Goal: Find specific page/section: Find specific page/section

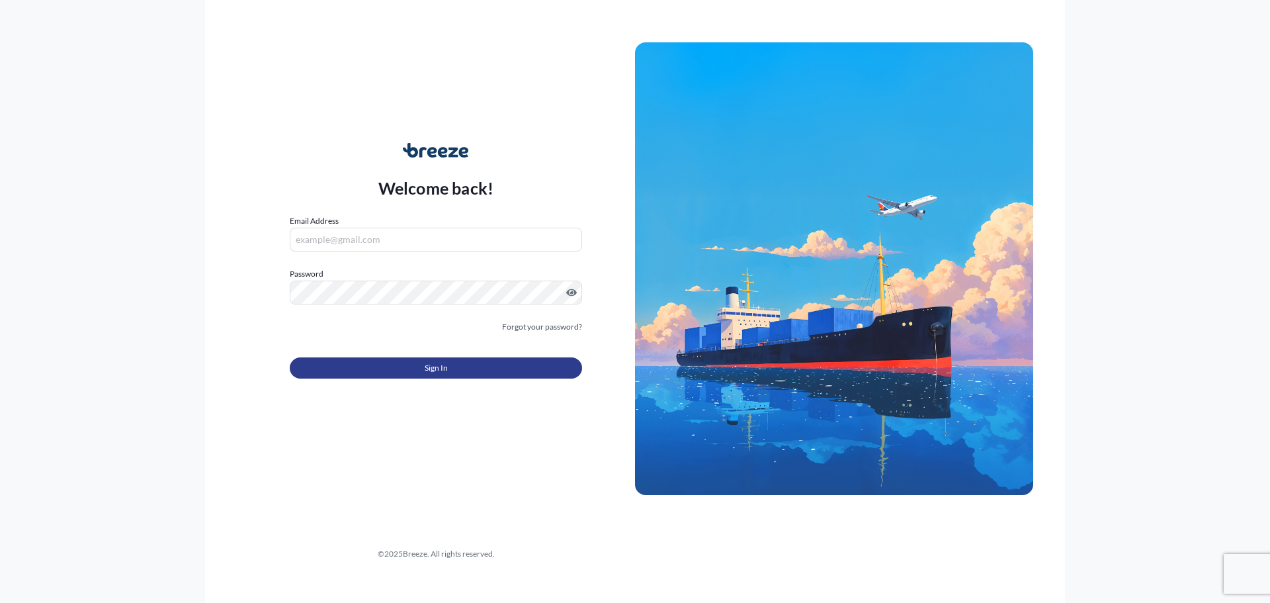
type input "[PERSON_NAME][EMAIL_ADDRESS][DOMAIN_NAME]"
click at [455, 363] on button "Sign In" at bounding box center [436, 367] width 292 height 21
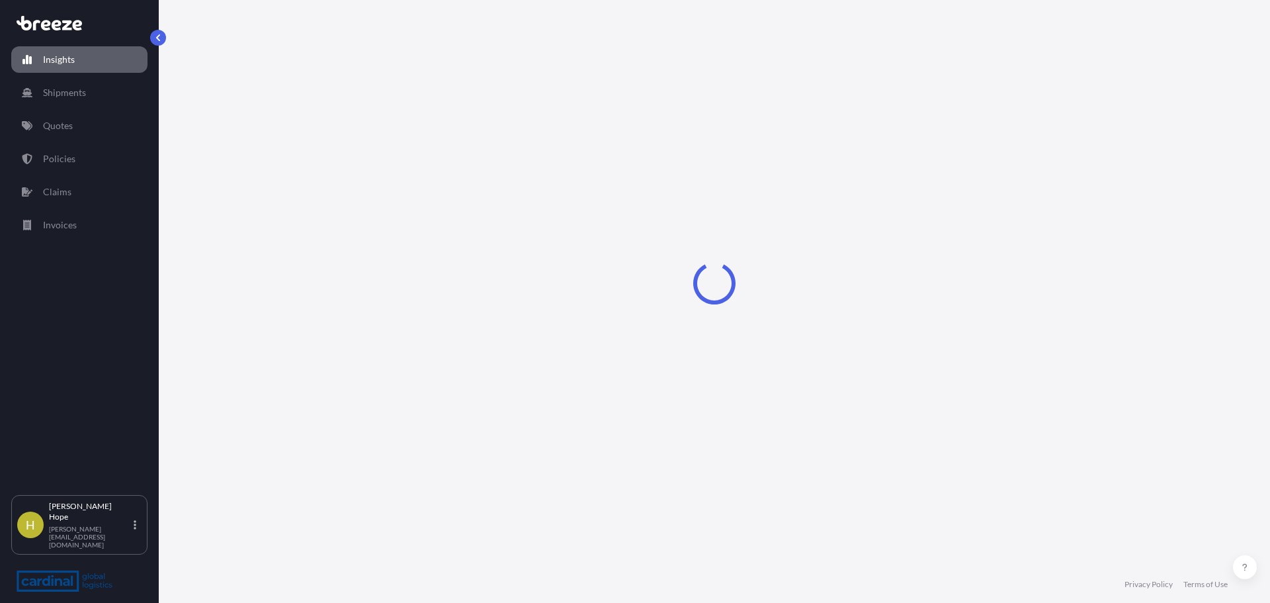
select select "2025"
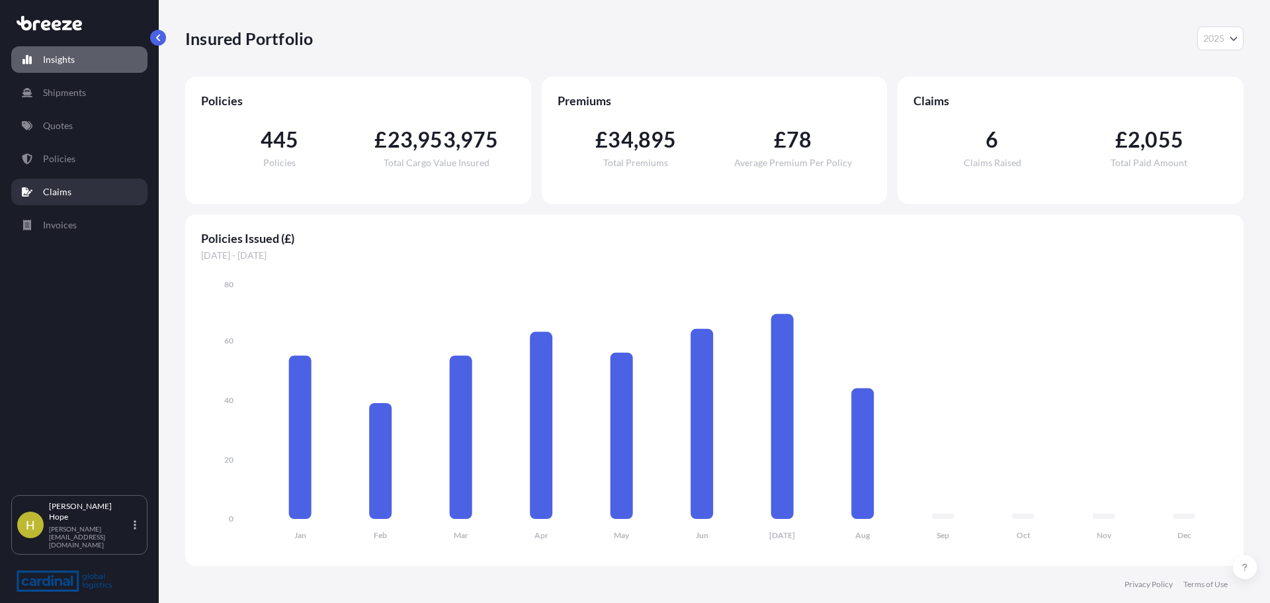
click at [77, 194] on link "Claims" at bounding box center [79, 192] width 136 height 26
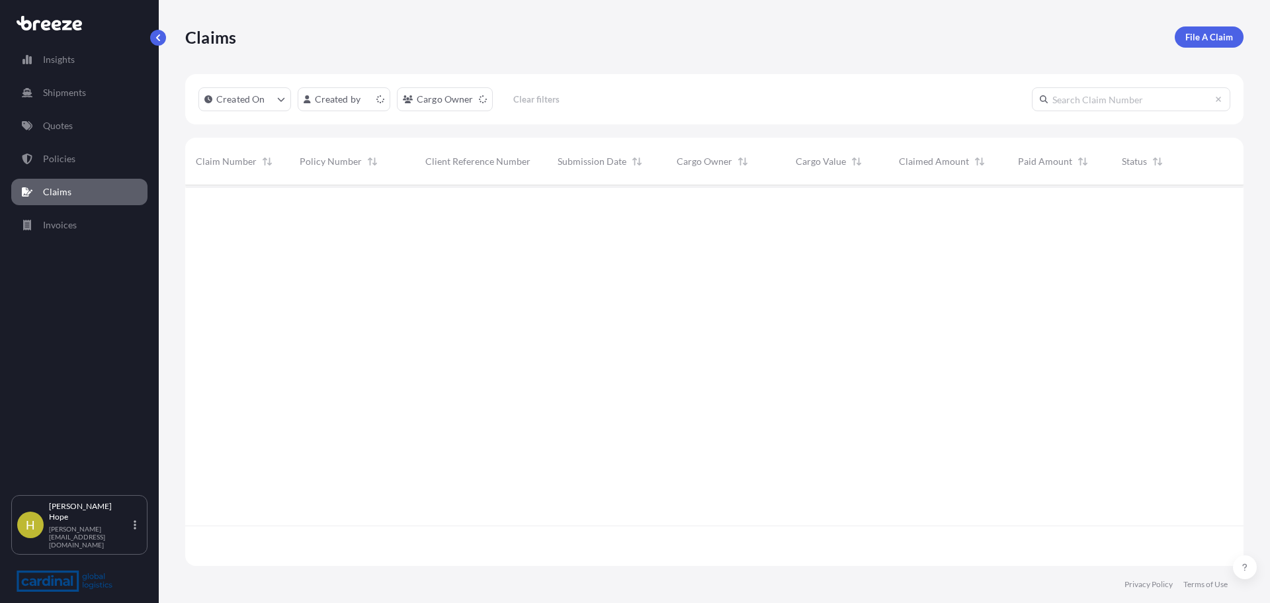
scroll to position [378, 1049]
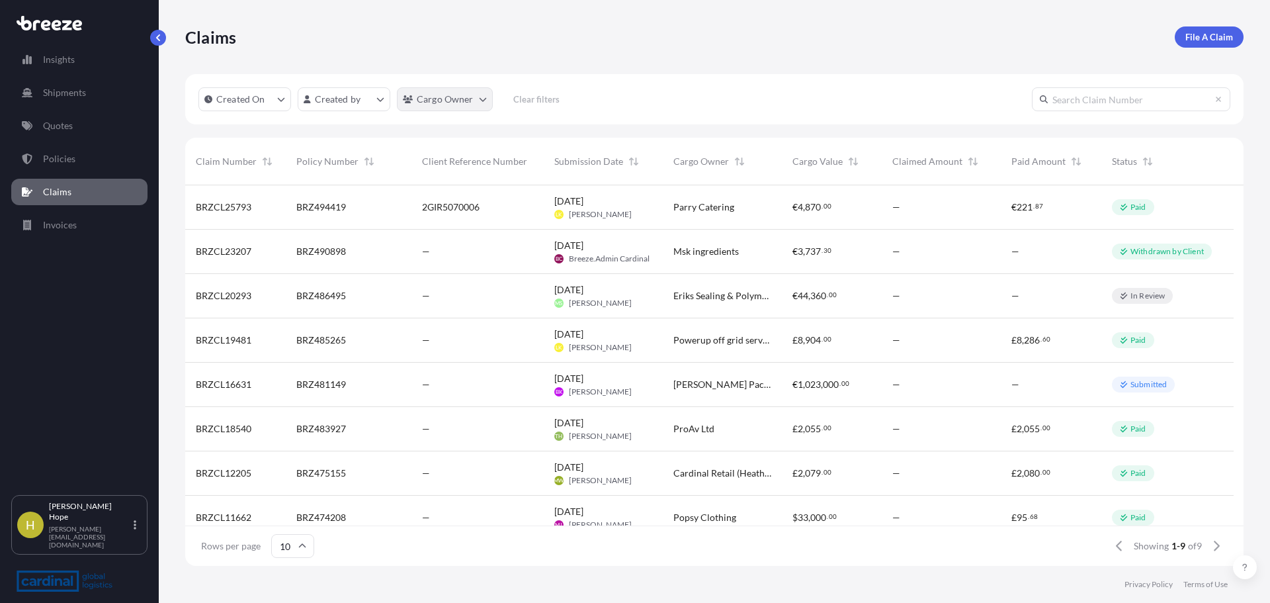
click at [441, 98] on html "Insights Shipments Quotes Policies Claims Invoices H Hannah Hope [EMAIL_ADDRESS…" at bounding box center [635, 301] width 1270 height 603
click at [376, 98] on html "Insights Shipments Quotes Policies Claims Invoices H Hannah Hope [EMAIL_ADDRESS…" at bounding box center [635, 301] width 1270 height 603
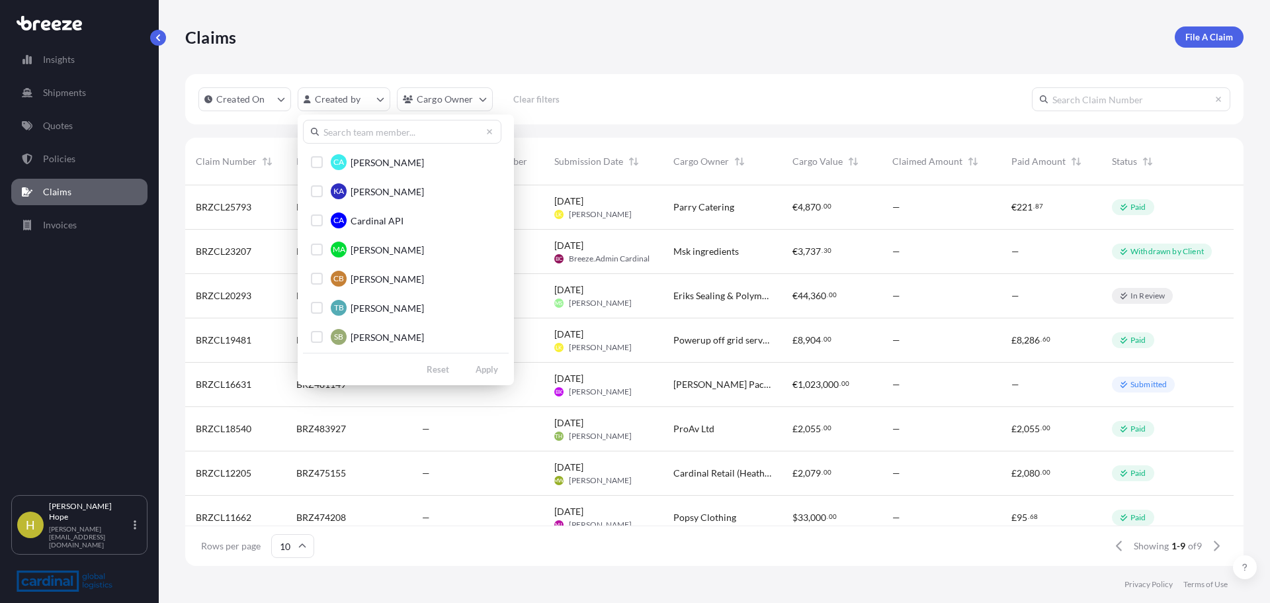
click at [368, 128] on input "text" at bounding box center [402, 132] width 199 height 24
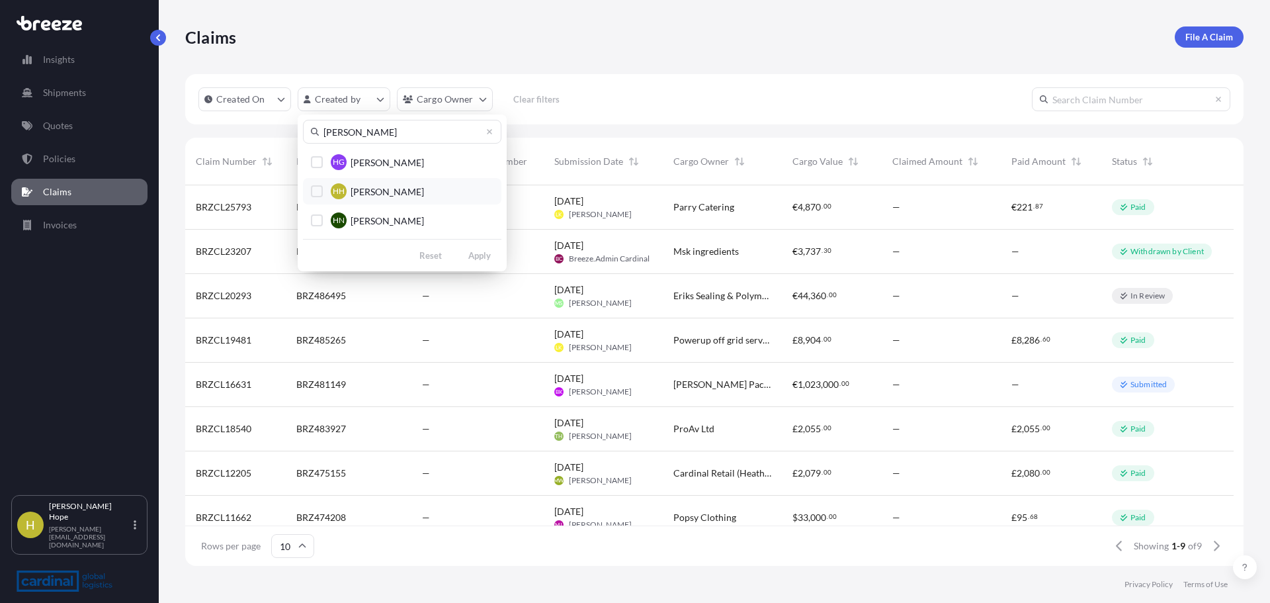
type input "[PERSON_NAME]"
click at [391, 185] on span "[PERSON_NAME]" at bounding box center [387, 191] width 73 height 13
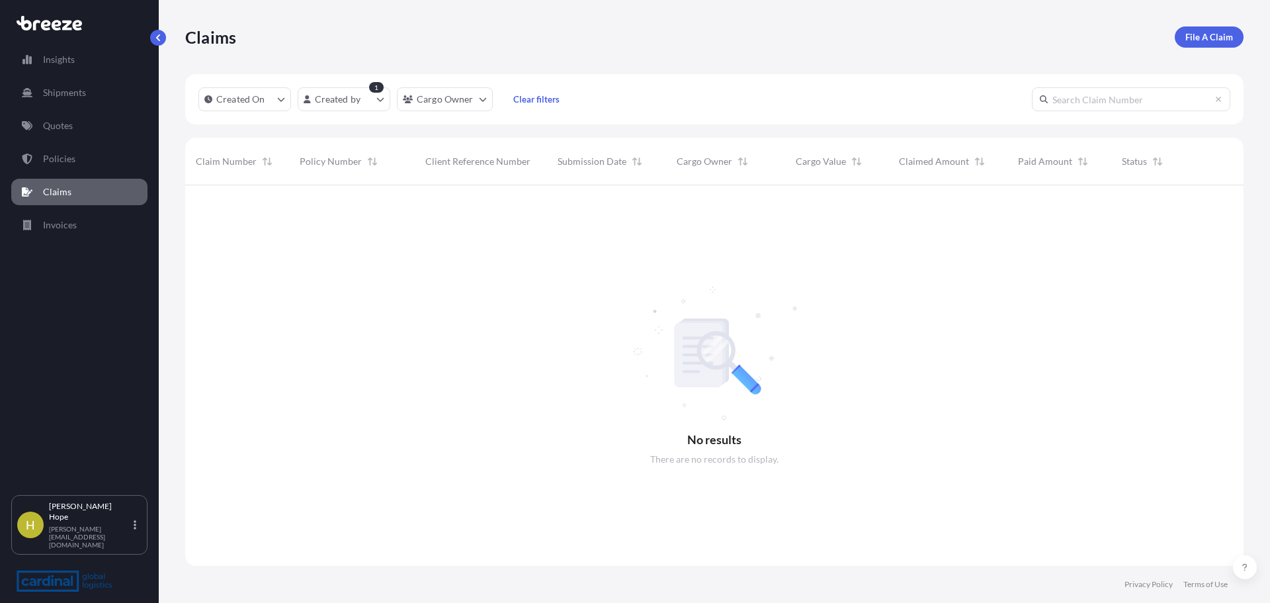
scroll to position [418, 1049]
click at [371, 99] on html "Insights Shipments Quotes Policies Claims Invoices H Hannah Hope [EMAIL_ADDRESS…" at bounding box center [635, 301] width 1270 height 603
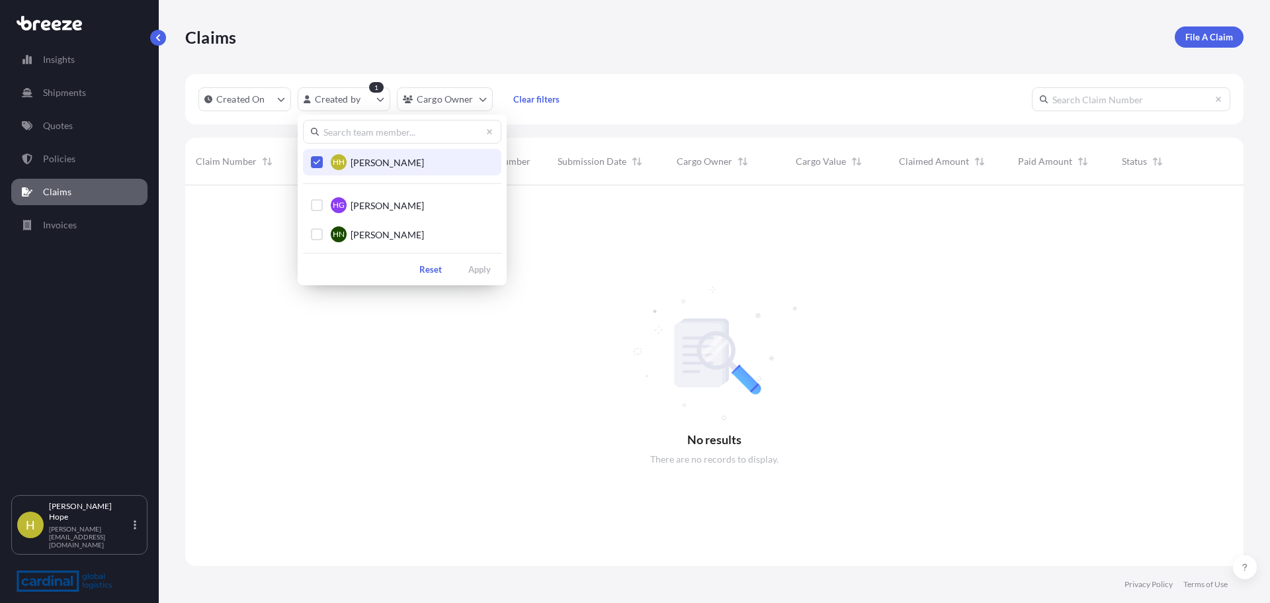
click at [52, 156] on html "Insights Shipments Quotes Policies Claims Invoices H Hannah Hope [EMAIL_ADDRESS…" at bounding box center [635, 301] width 1270 height 603
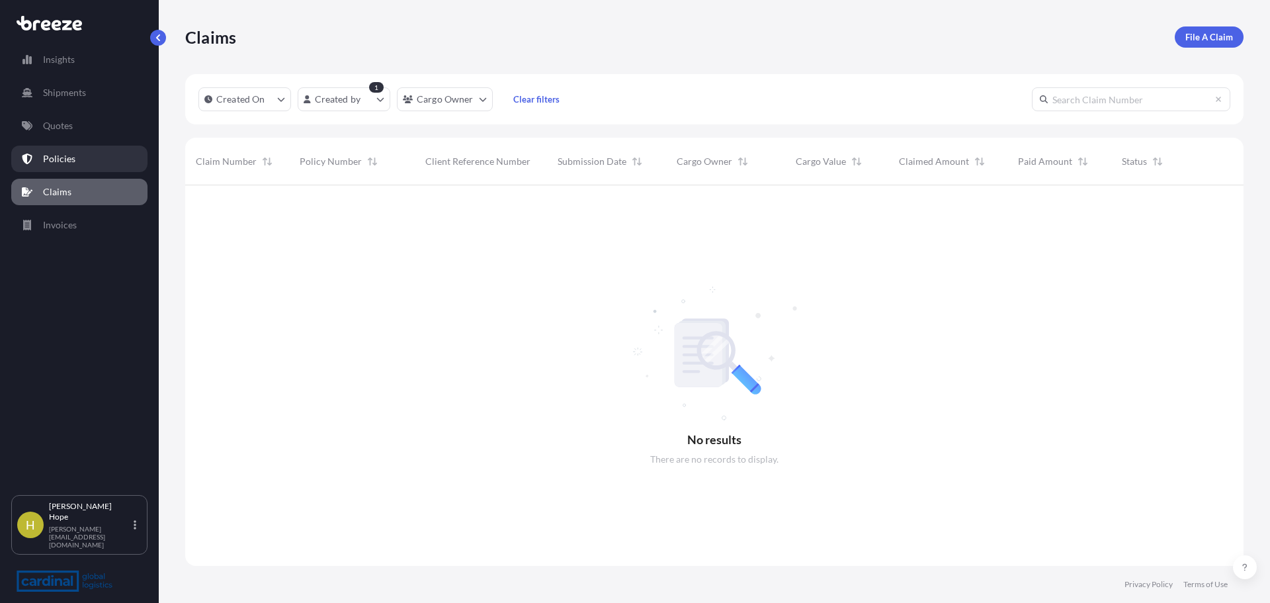
click at [52, 156] on p "Policies" at bounding box center [59, 158] width 32 height 13
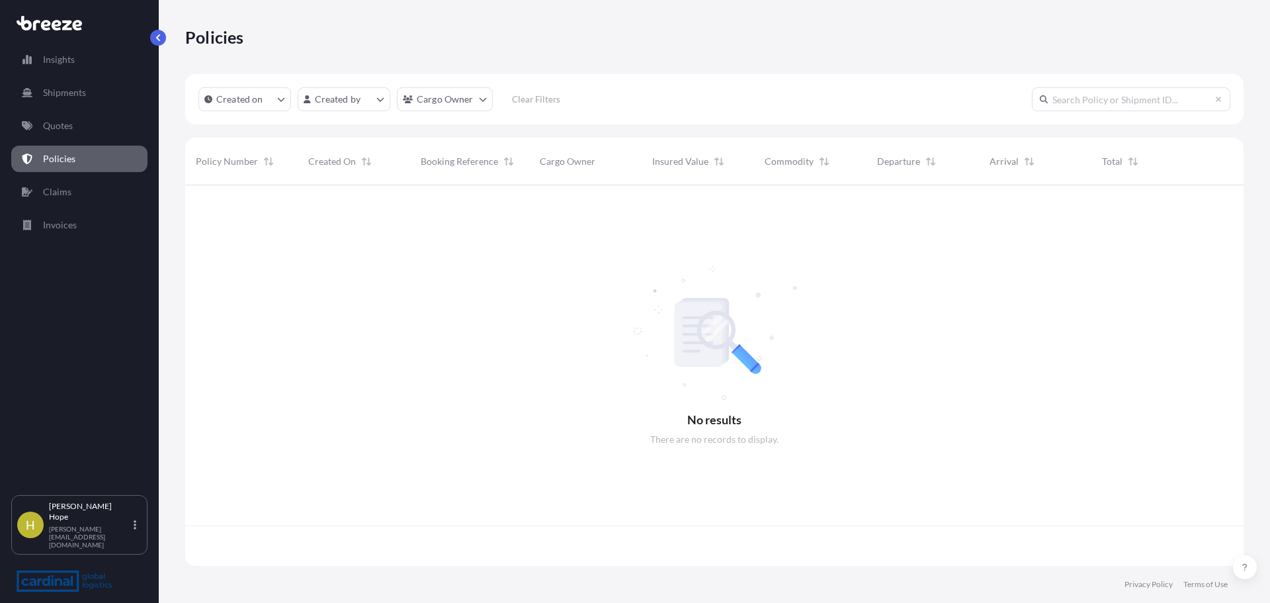
scroll to position [378, 1049]
click at [377, 94] on html "Insights Shipments Quotes Policies Claims Invoices H Hannah Hope [EMAIL_ADDRESS…" at bounding box center [635, 301] width 1270 height 603
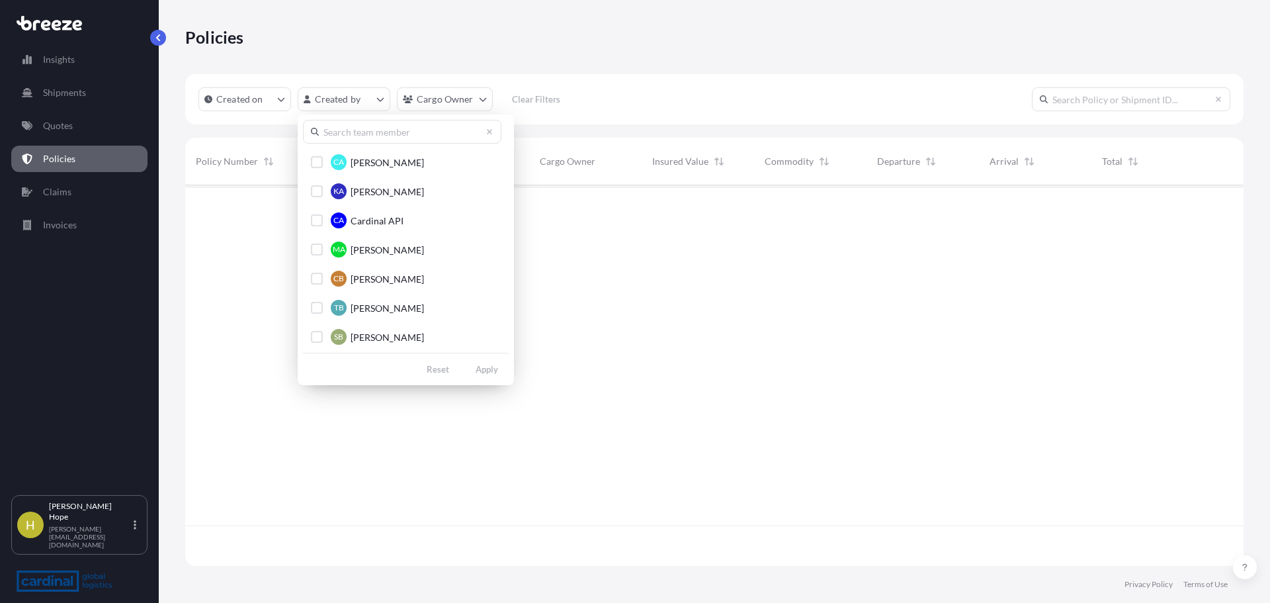
click at [383, 137] on input "text" at bounding box center [402, 132] width 199 height 24
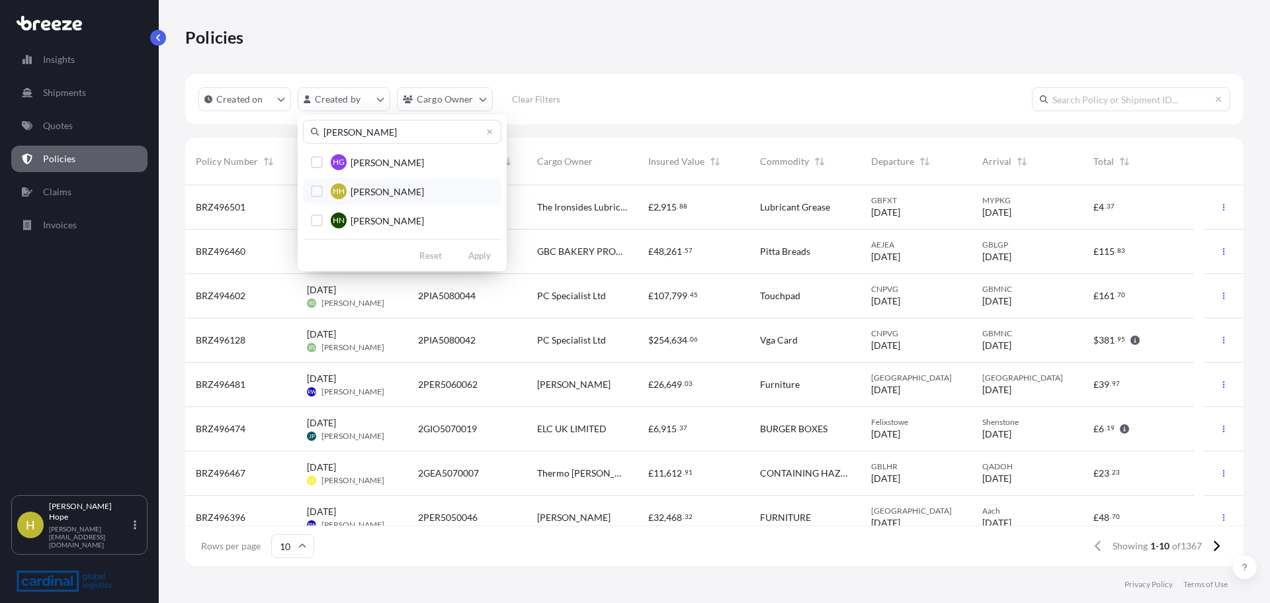
type input "[PERSON_NAME]"
click at [385, 182] on button "[PERSON_NAME]" at bounding box center [402, 191] width 199 height 26
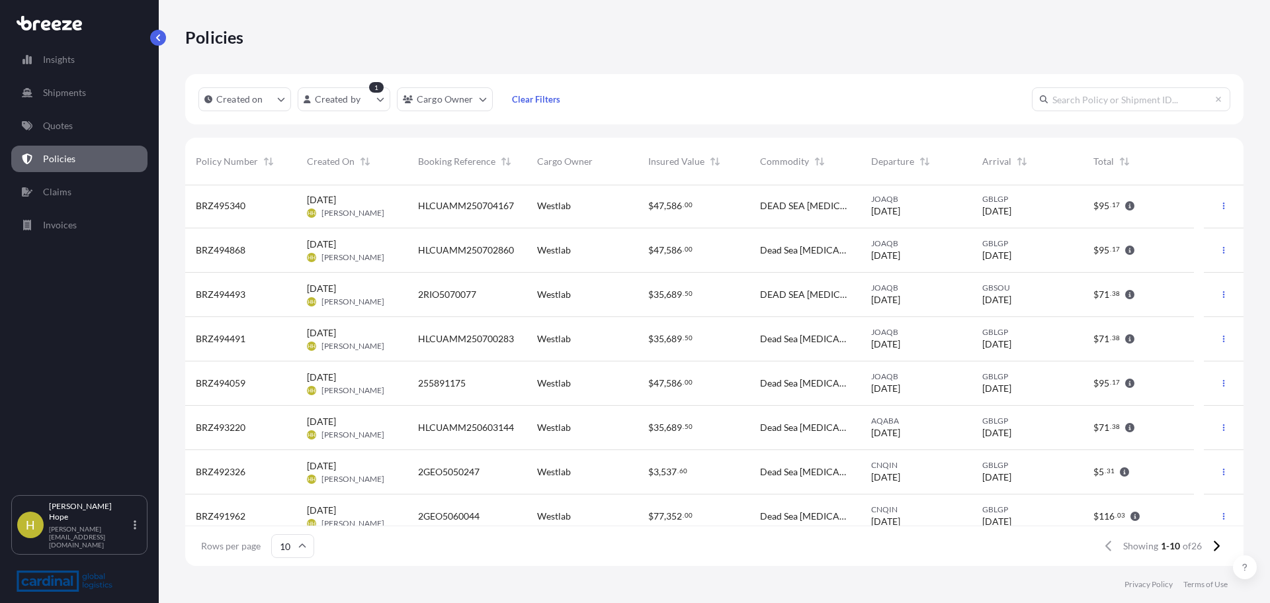
scroll to position [103, 0]
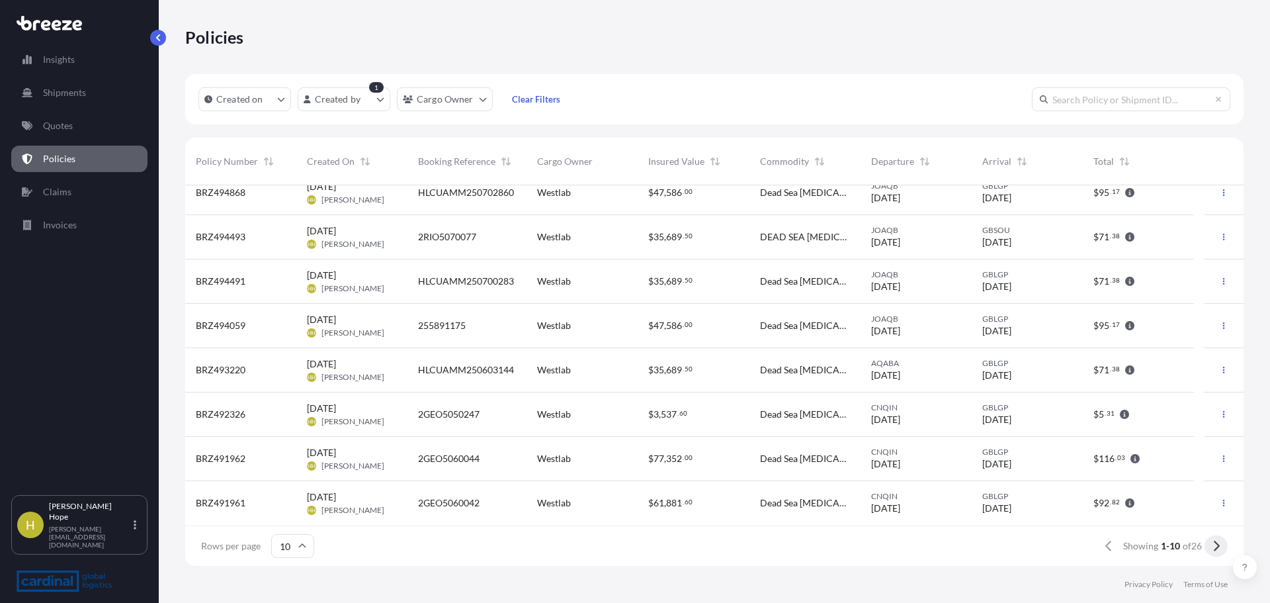
click at [1216, 545] on icon at bounding box center [1216, 546] width 7 height 12
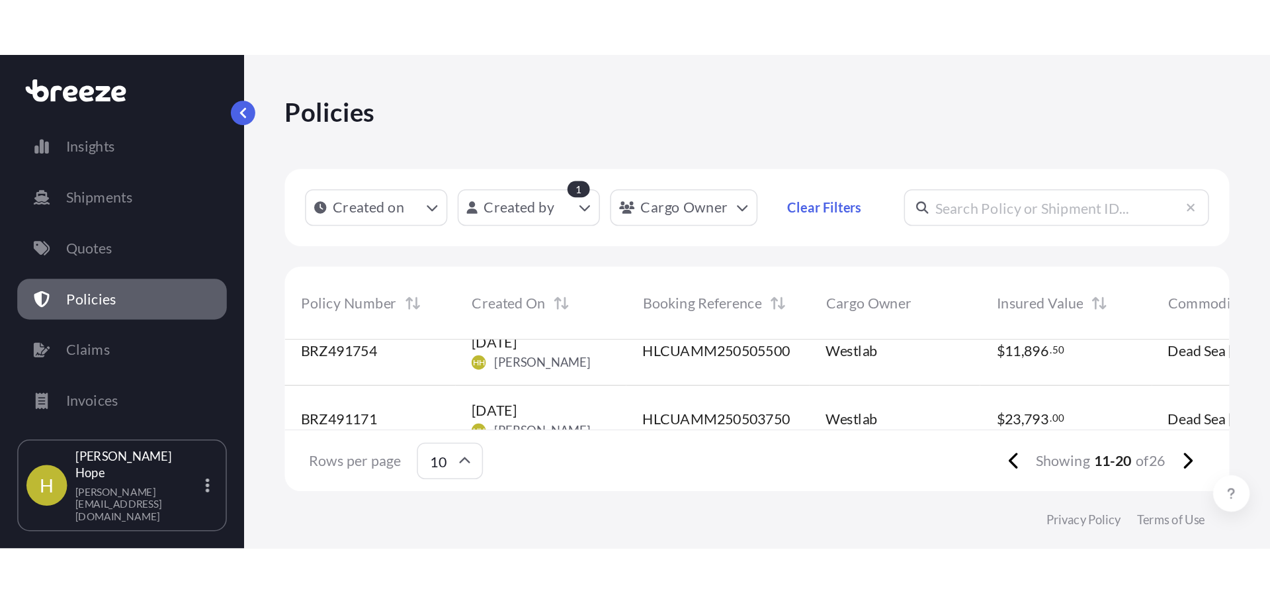
scroll to position [378, 1049]
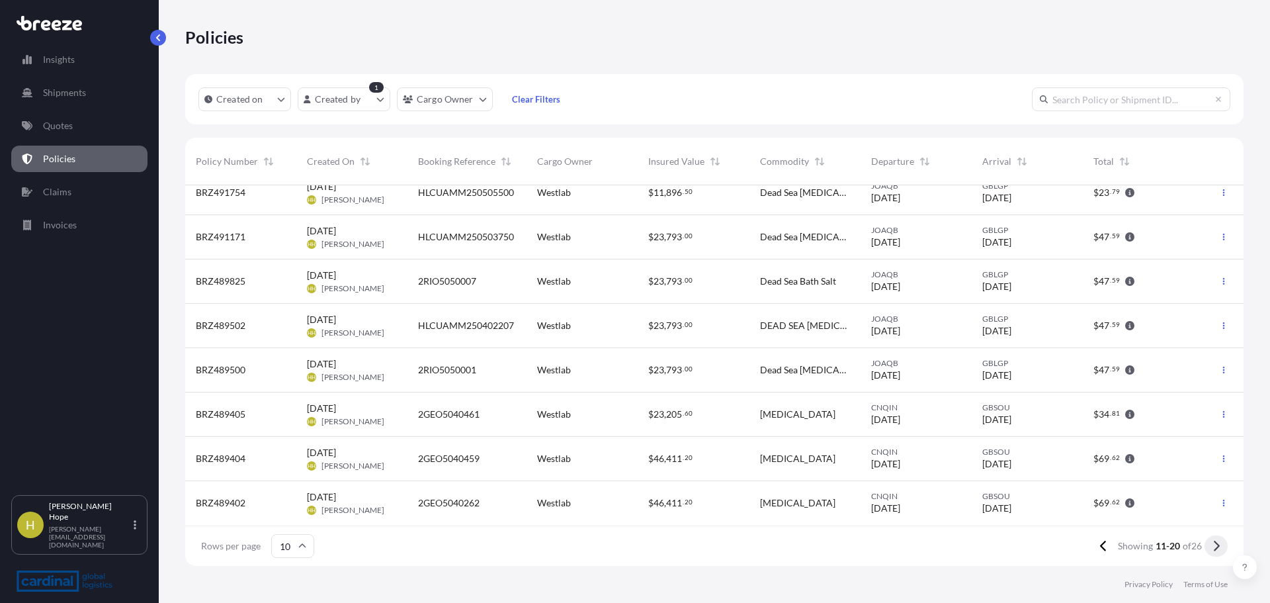
click at [1216, 545] on icon at bounding box center [1216, 546] width 7 height 12
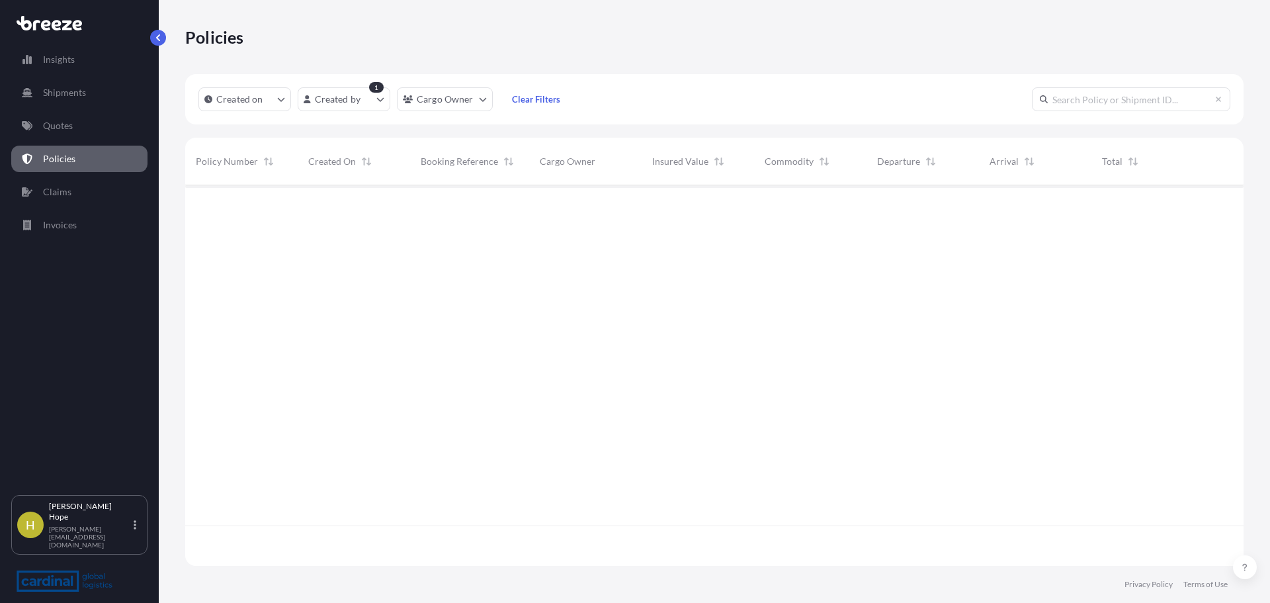
scroll to position [0, 0]
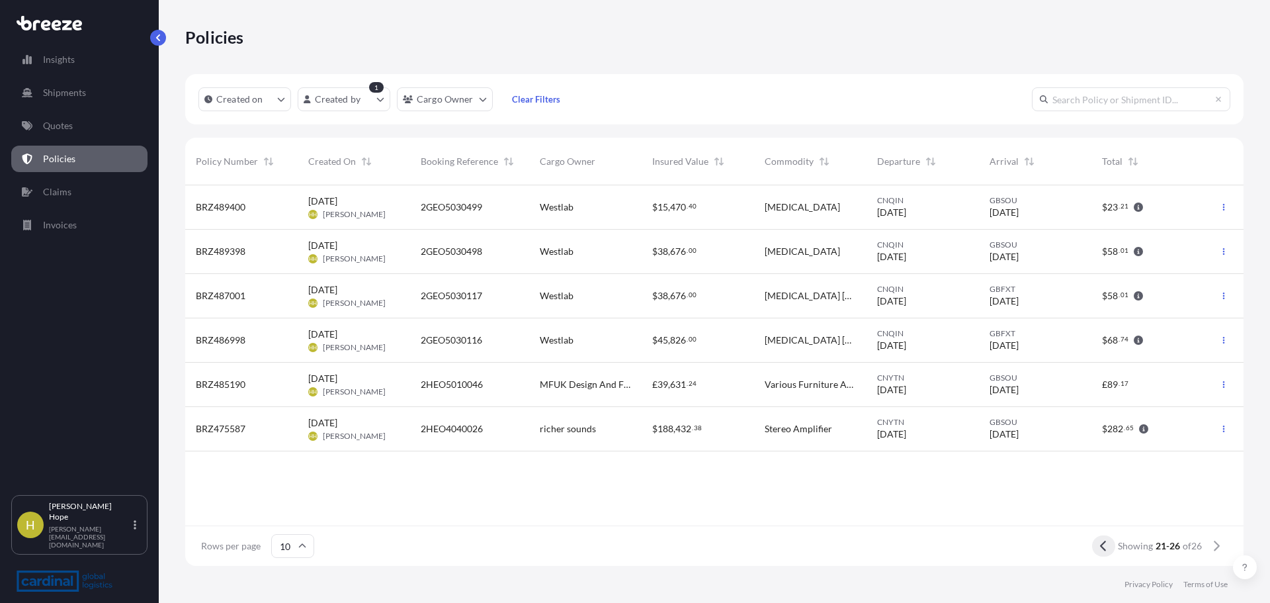
click at [1100, 548] on icon at bounding box center [1103, 546] width 7 height 12
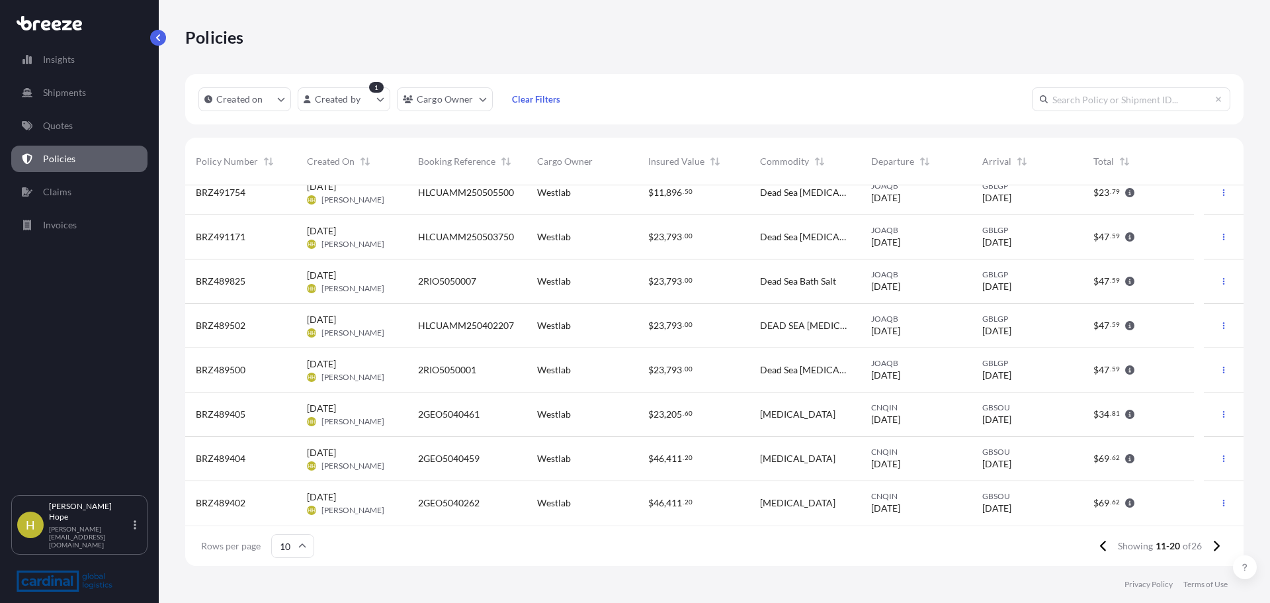
scroll to position [37, 0]
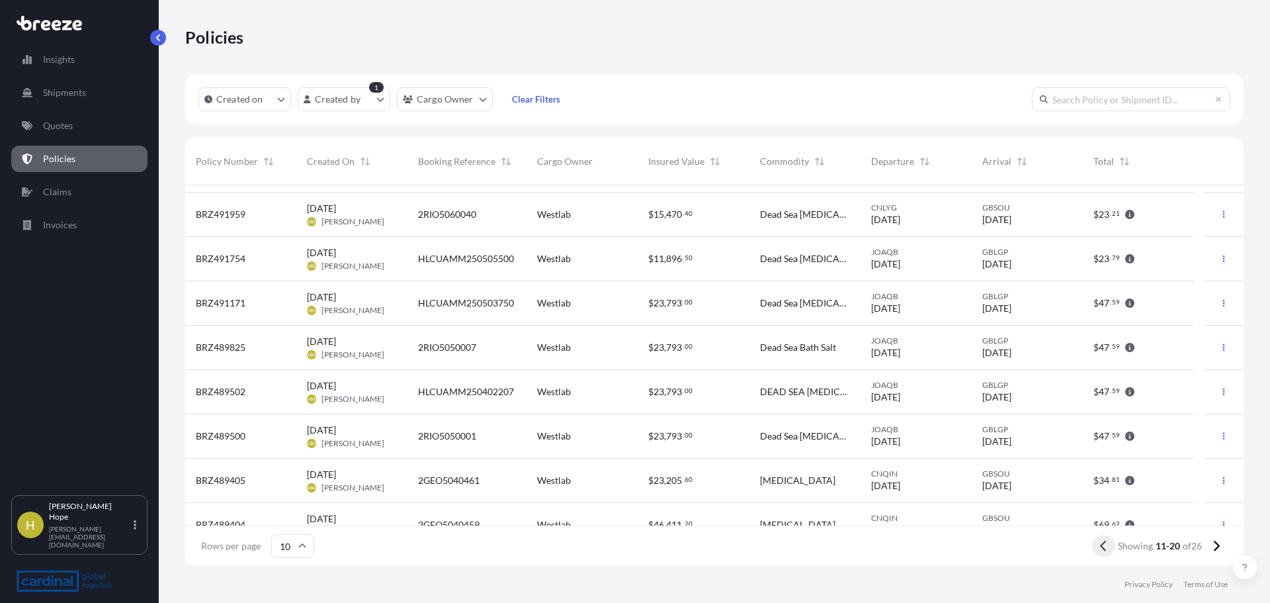
click at [1106, 548] on icon at bounding box center [1103, 546] width 7 height 12
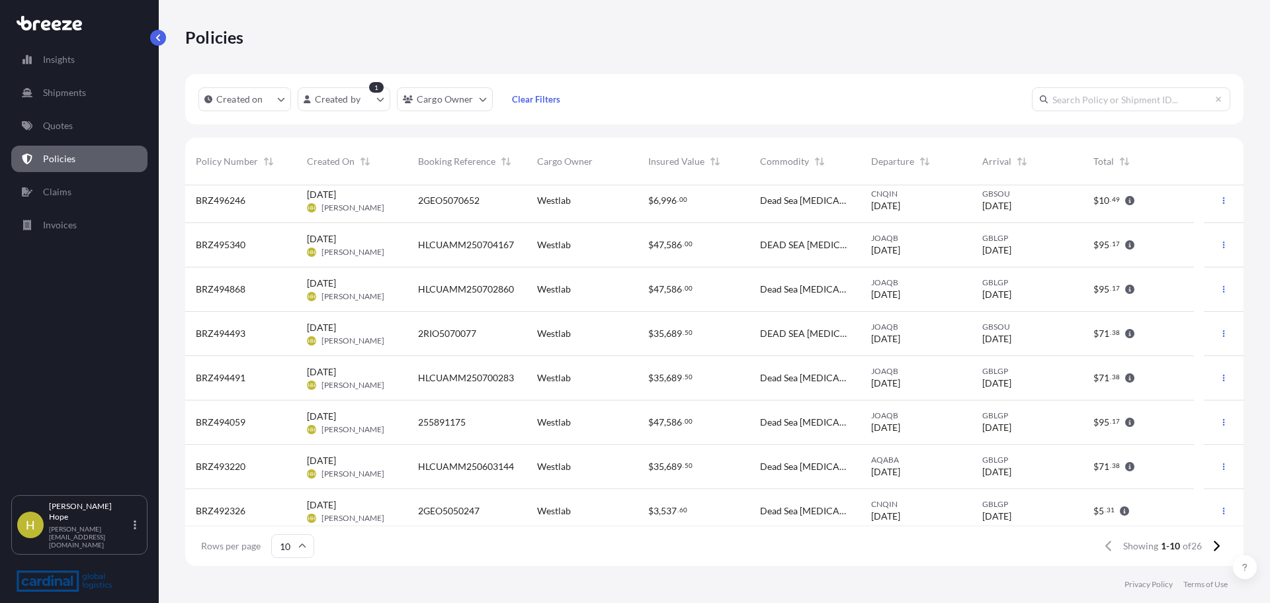
scroll to position [0, 0]
